Goal: Task Accomplishment & Management: Use online tool/utility

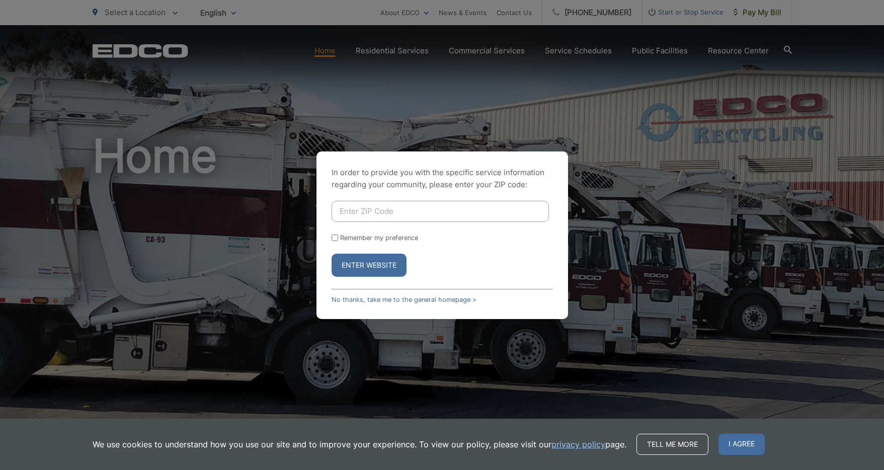
click at [392, 268] on button "Enter Website" at bounding box center [369, 265] width 75 height 23
click at [382, 267] on button "Enter Website" at bounding box center [369, 265] width 75 height 23
click at [268, 110] on div "In order to provide you with the specific service information regarding your co…" at bounding box center [442, 235] width 884 height 470
click at [382, 301] on link "No thanks, take me to the general homepage >" at bounding box center [404, 300] width 145 height 8
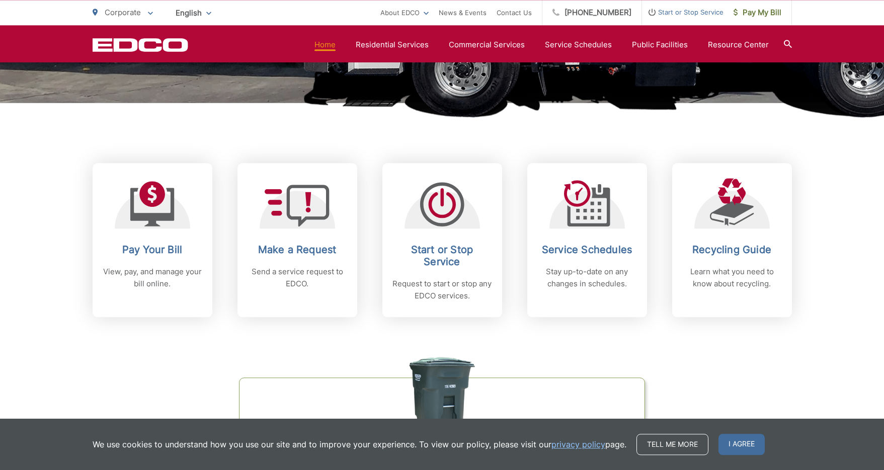
scroll to position [343, 0]
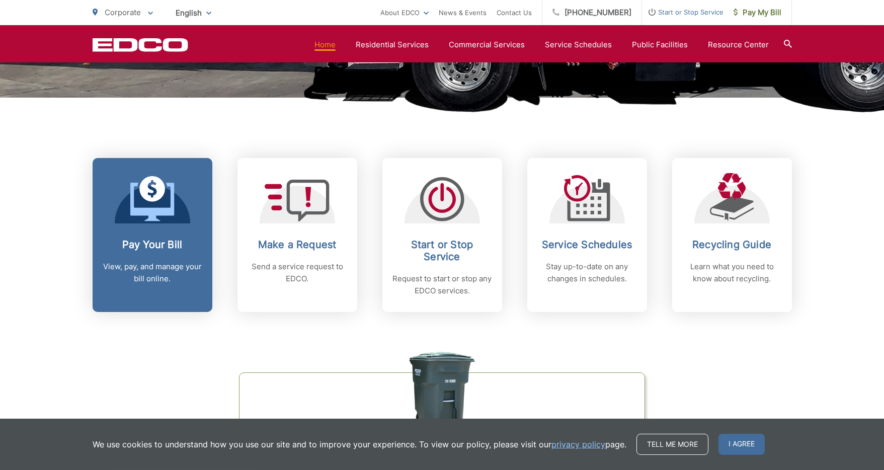
click at [157, 225] on link "Pay Your Bill View, pay, and manage your bill online." at bounding box center [153, 235] width 120 height 154
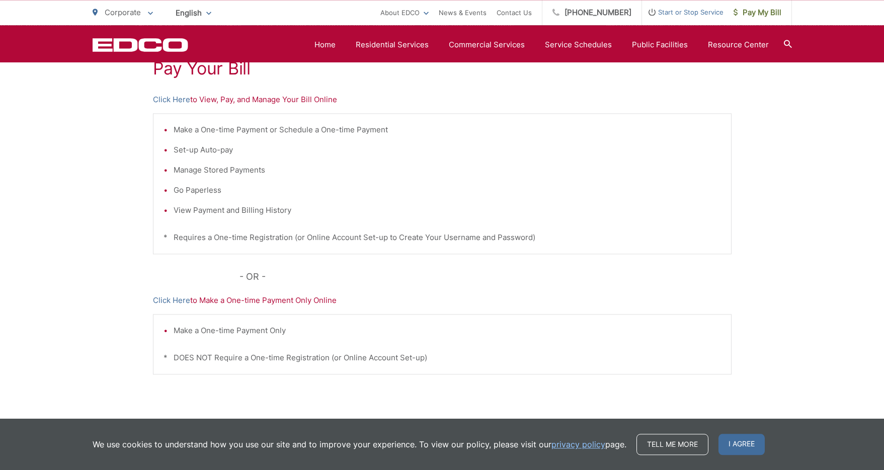
scroll to position [205, 0]
click at [167, 300] on link "Click Here" at bounding box center [171, 299] width 37 height 12
